Goal: Task Accomplishment & Management: Manage account settings

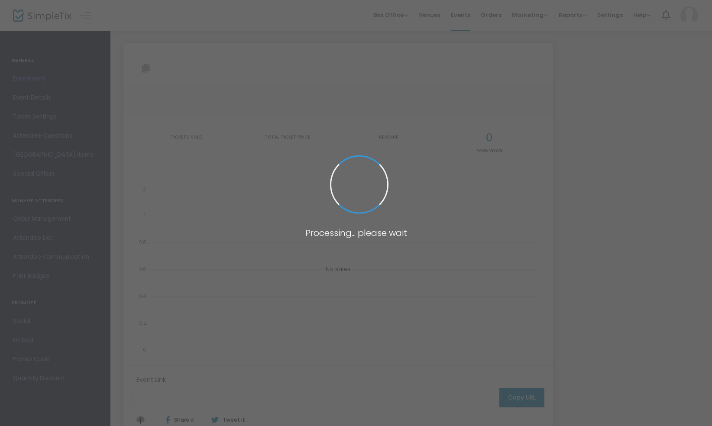
type input "https://www.simpletix.com/e/z-ultimate-grand-championship-tournament-tickets-22…"
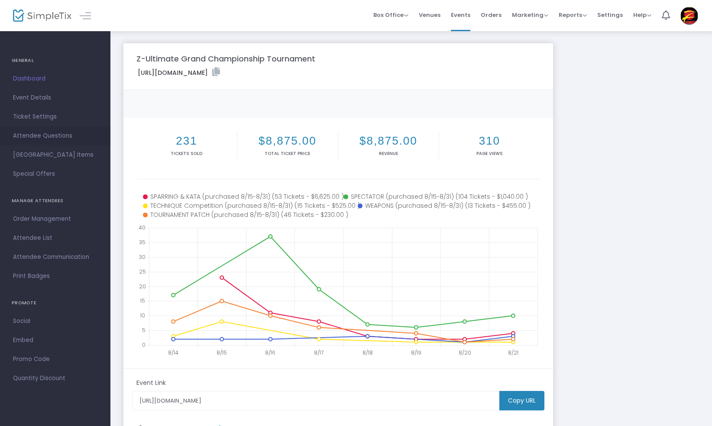
click at [42, 137] on span "Attendee Questions" at bounding box center [55, 135] width 84 height 11
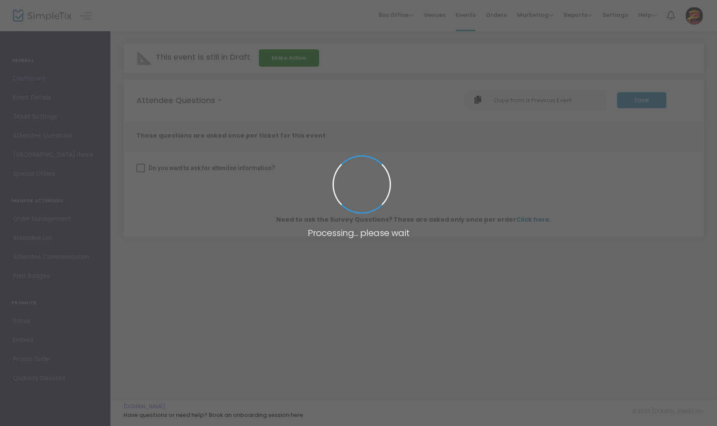
checkbox input "true"
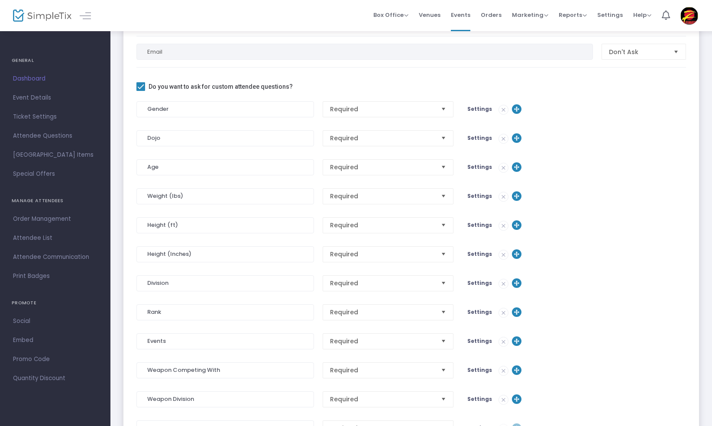
scroll to position [166, 0]
click at [479, 337] on span "Settings" at bounding box center [479, 339] width 25 height 7
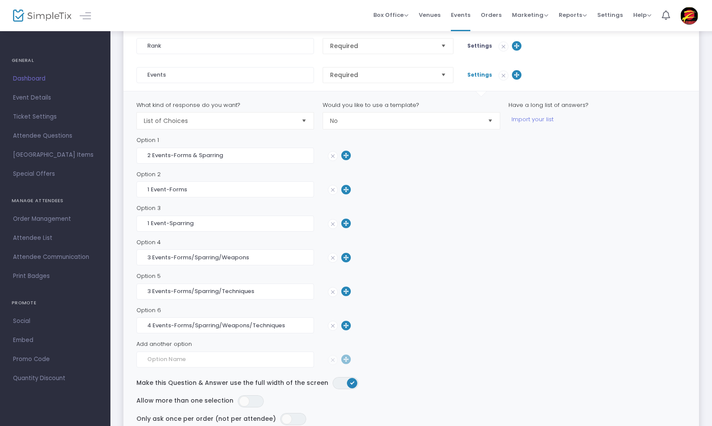
scroll to position [435, 0]
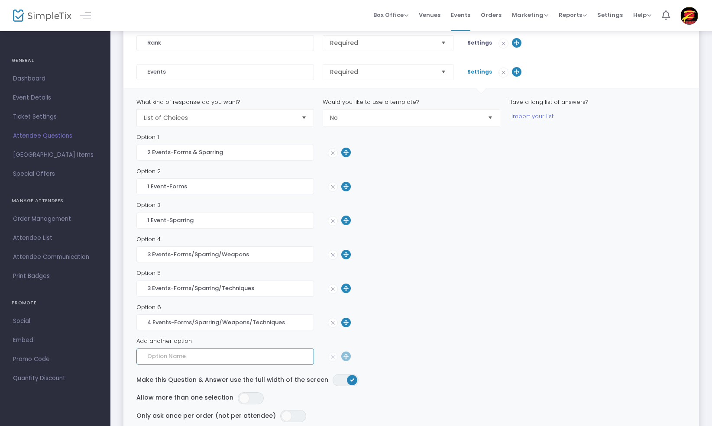
click at [164, 359] on input at bounding box center [225, 357] width 178 height 16
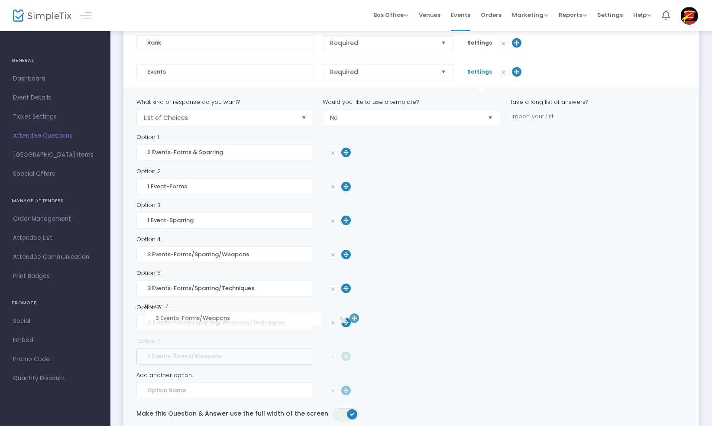
type input "2 Events-Forms/Weapons"
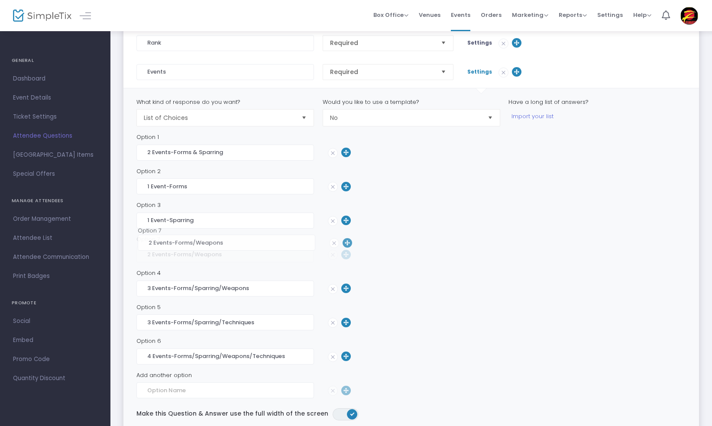
drag, startPoint x: 344, startPoint y: 356, endPoint x: 346, endPoint y: 245, distance: 110.5
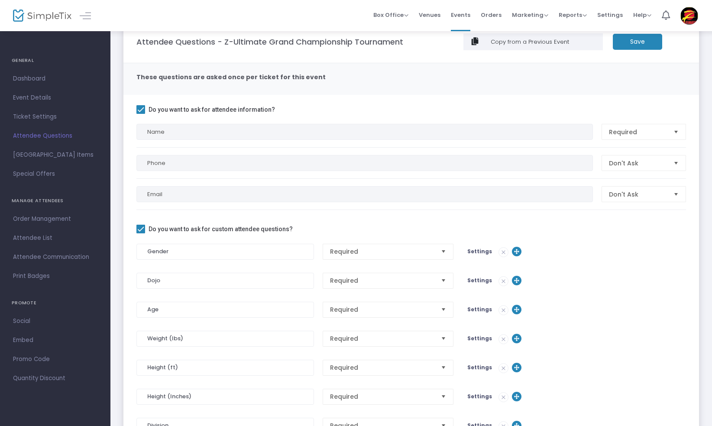
scroll to position [0, 0]
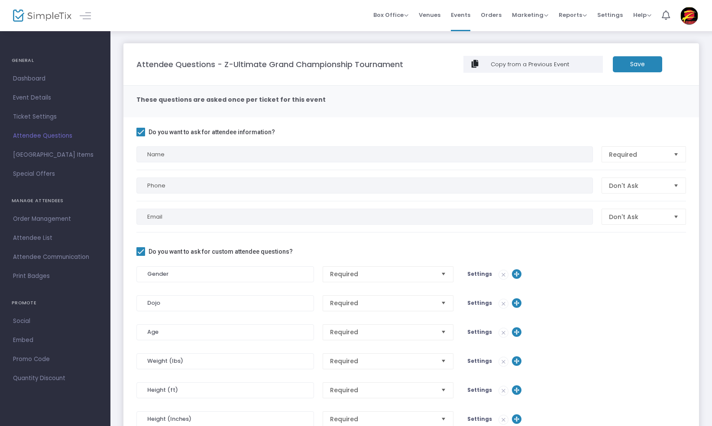
click at [644, 61] on m-button "Save" at bounding box center [637, 64] width 49 height 16
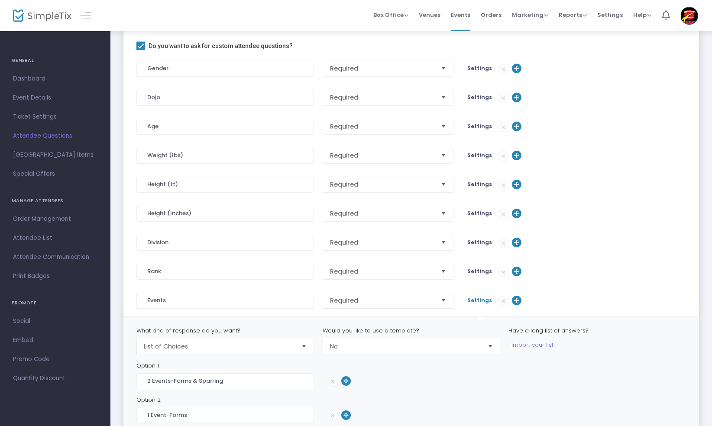
scroll to position [217, 0]
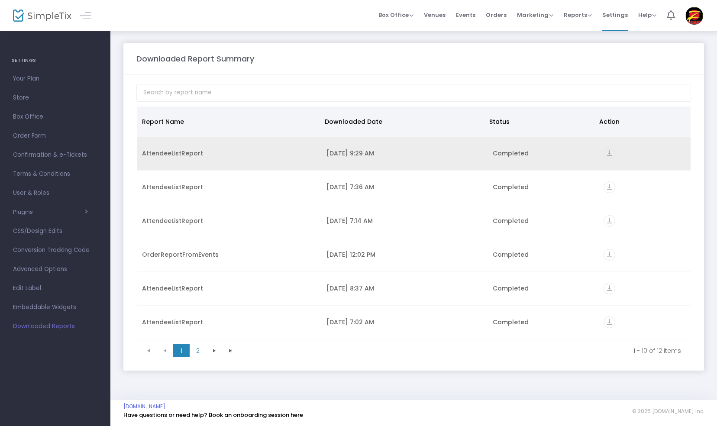
click at [605, 151] on icon "vertical_align_bottom" at bounding box center [610, 154] width 12 height 12
